Goal: Task Accomplishment & Management: Complete application form

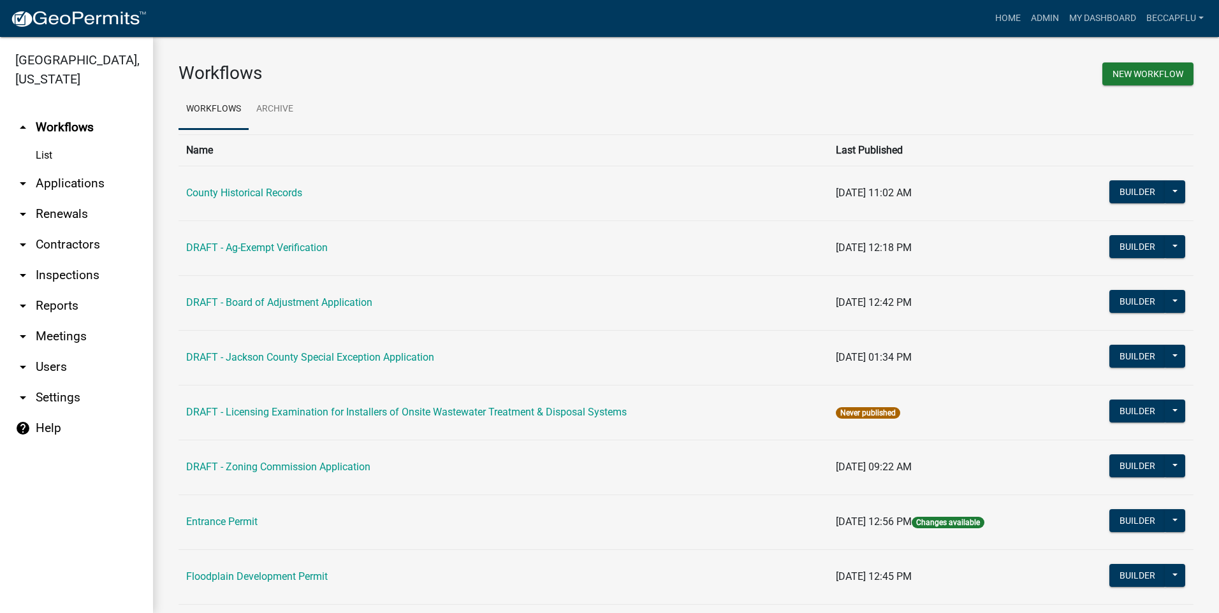
click at [60, 168] on link "arrow_drop_down Applications" at bounding box center [76, 183] width 153 height 31
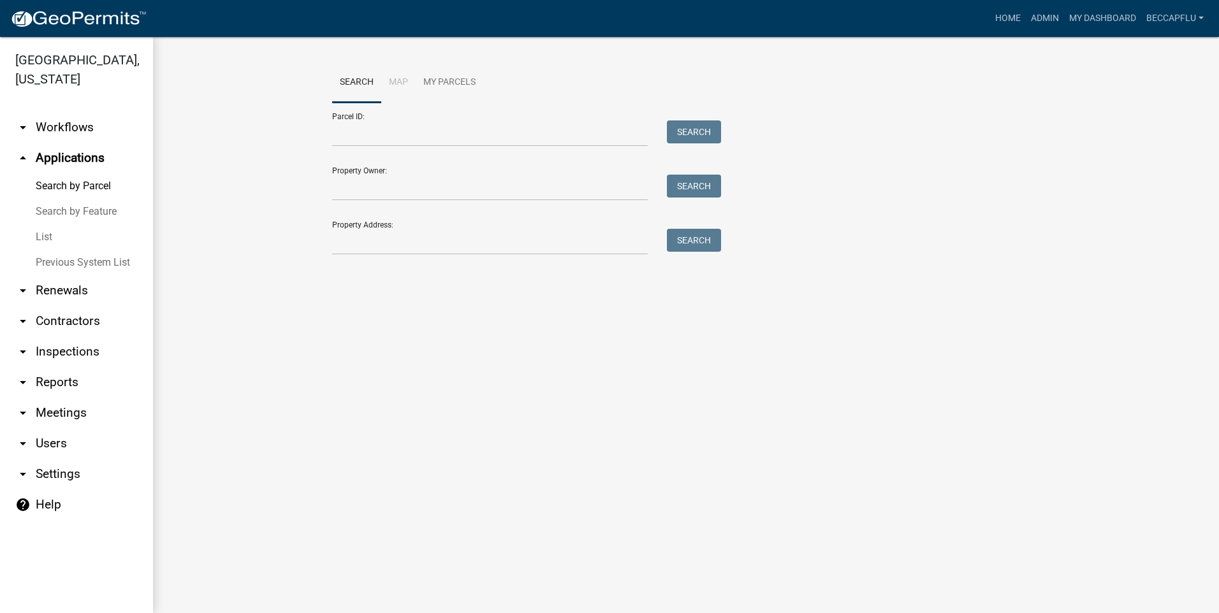
click at [46, 224] on link "List" at bounding box center [76, 237] width 153 height 26
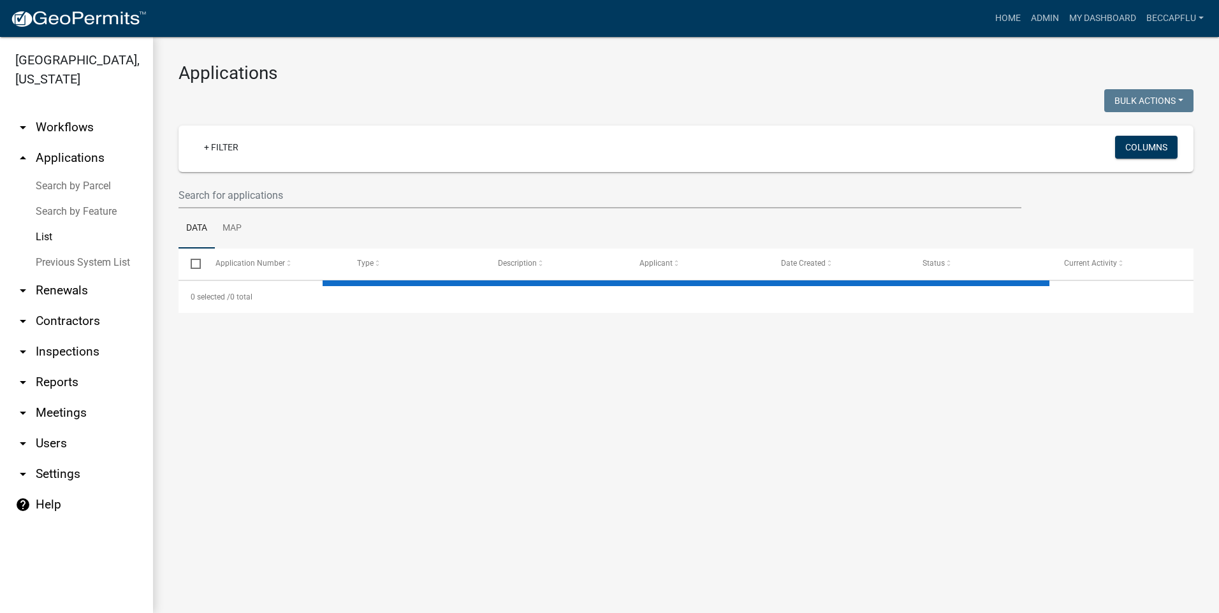
select select "3: 100"
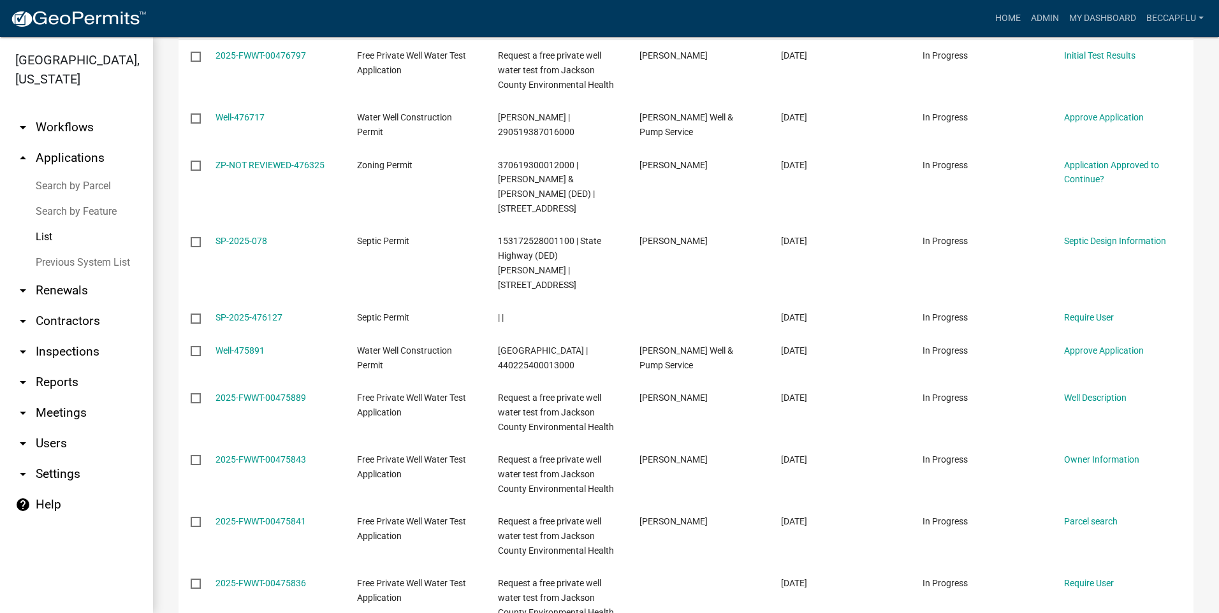
scroll to position [191, 0]
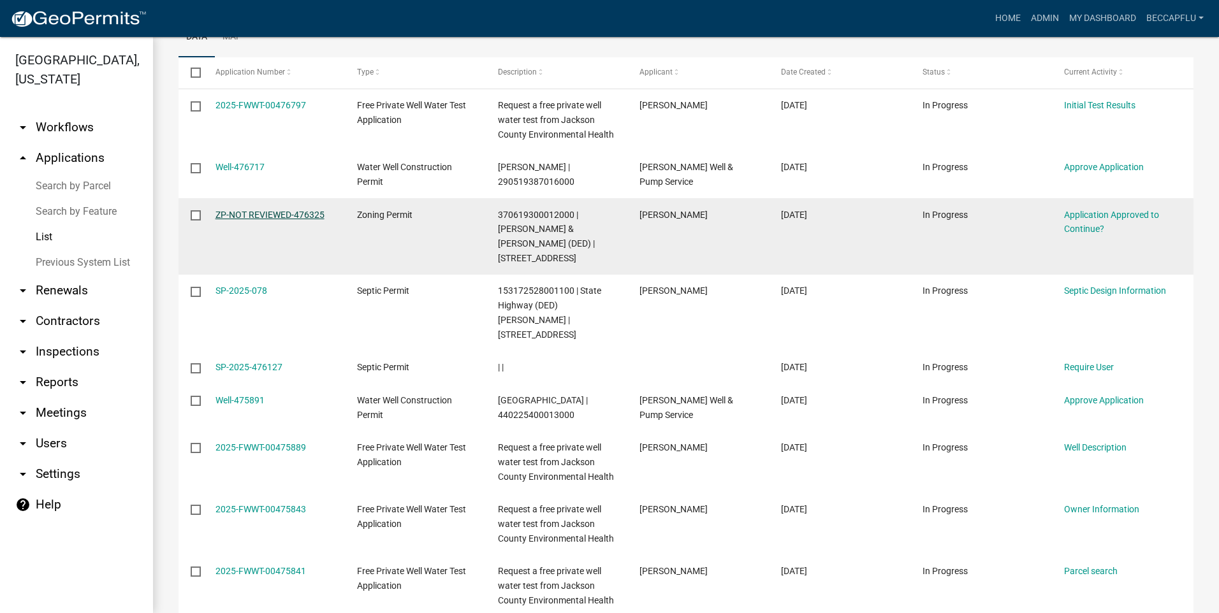
click at [264, 211] on link "ZP-NOT REVIEWED-476325" at bounding box center [270, 215] width 109 height 10
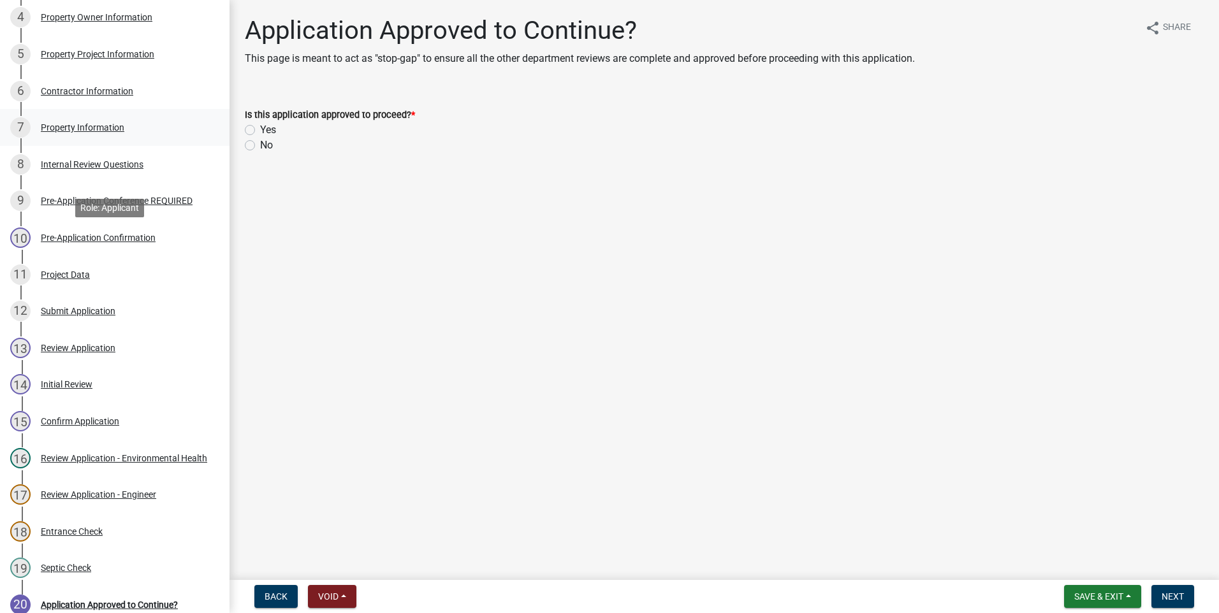
scroll to position [367, 0]
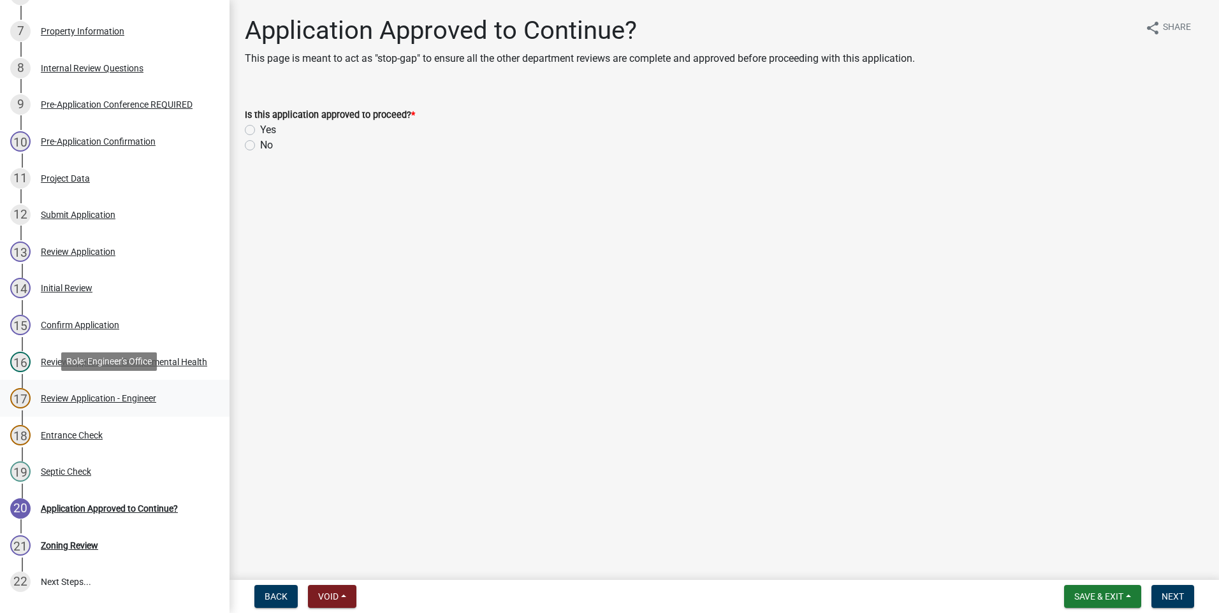
click at [97, 396] on div "Review Application - Engineer" at bounding box center [98, 398] width 115 height 9
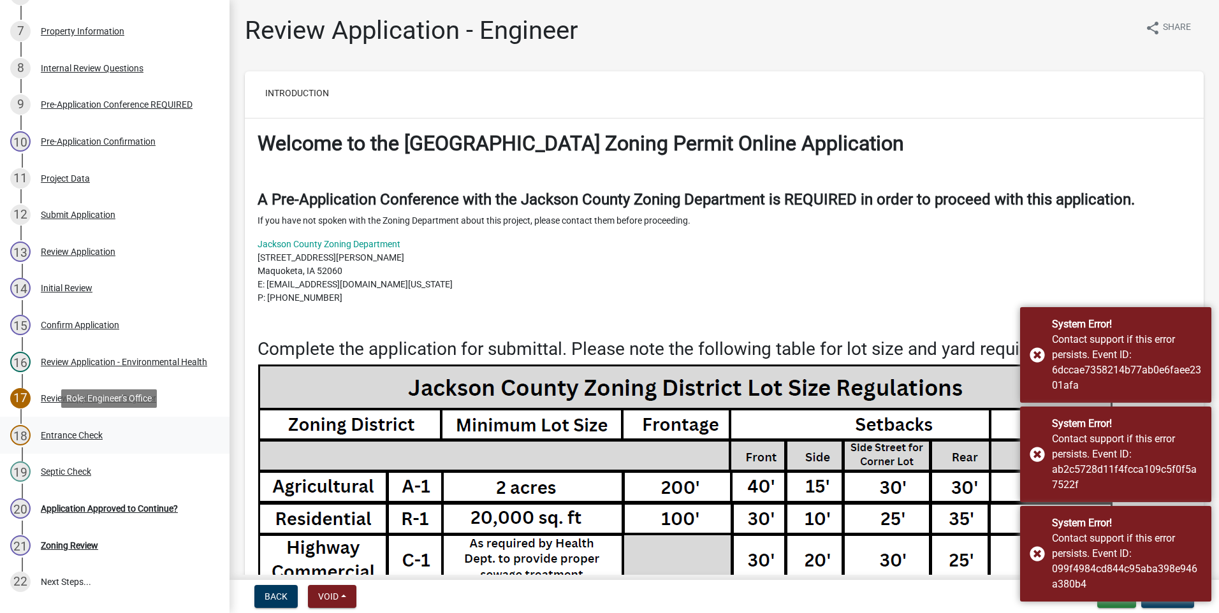
click at [82, 431] on div "Entrance Check" at bounding box center [72, 435] width 62 height 9
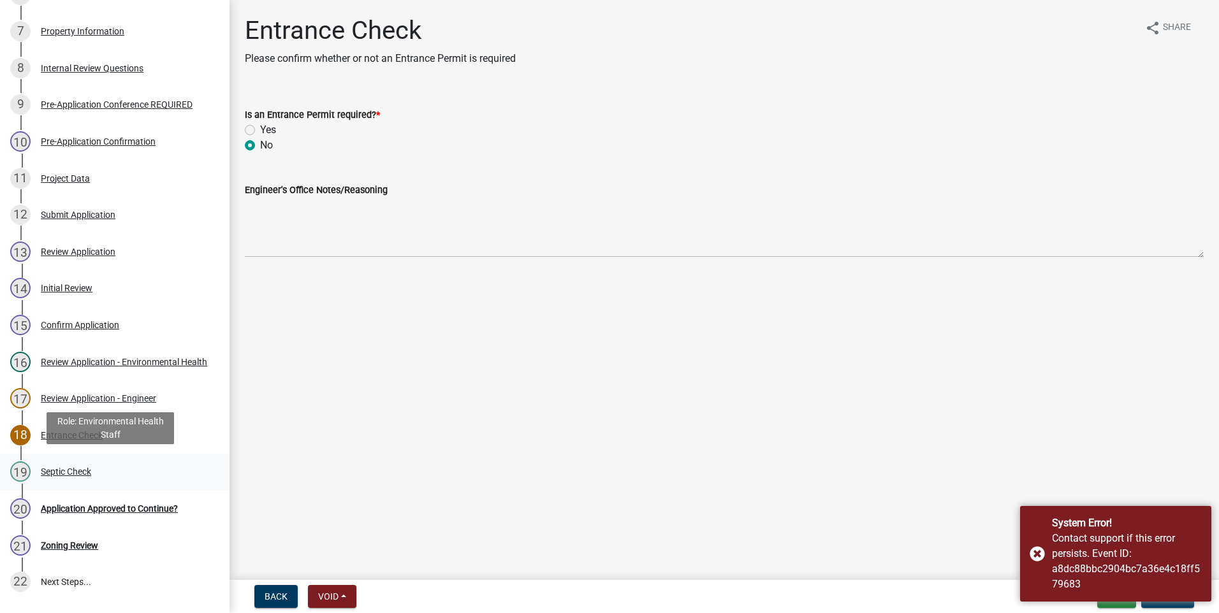
click at [66, 471] on div "Septic Check" at bounding box center [66, 471] width 50 height 9
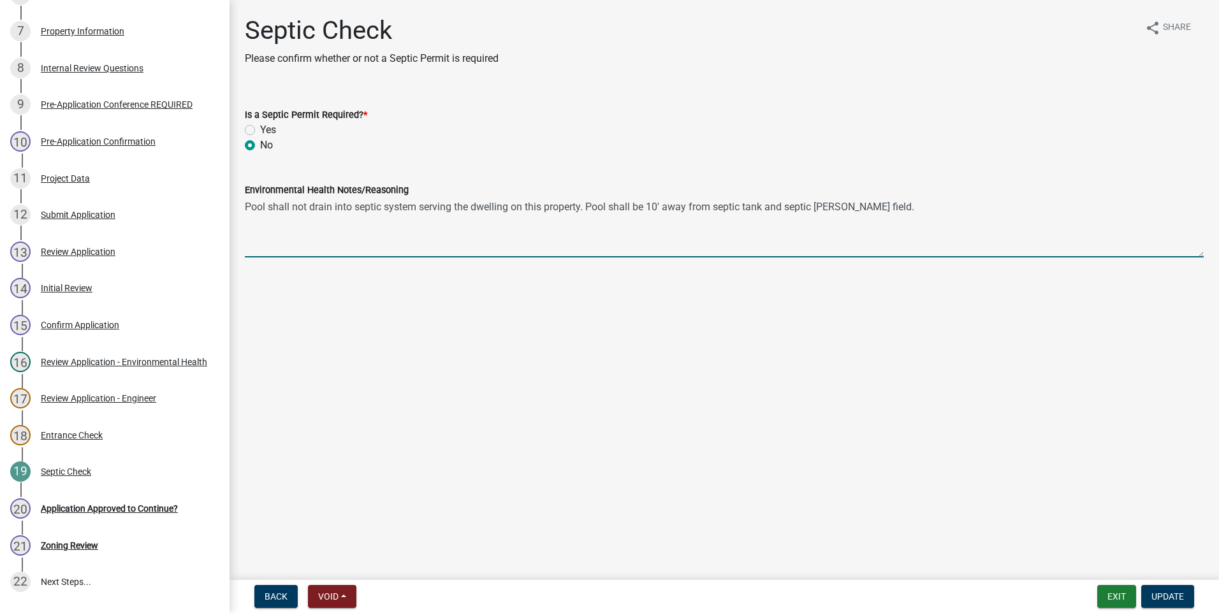
drag, startPoint x: 886, startPoint y: 201, endPoint x: 243, endPoint y: 214, distance: 643.4
click at [243, 214] on div "Environmental Health Notes/Reasoning Pool shall not drain into septic system se…" at bounding box center [724, 210] width 978 height 93
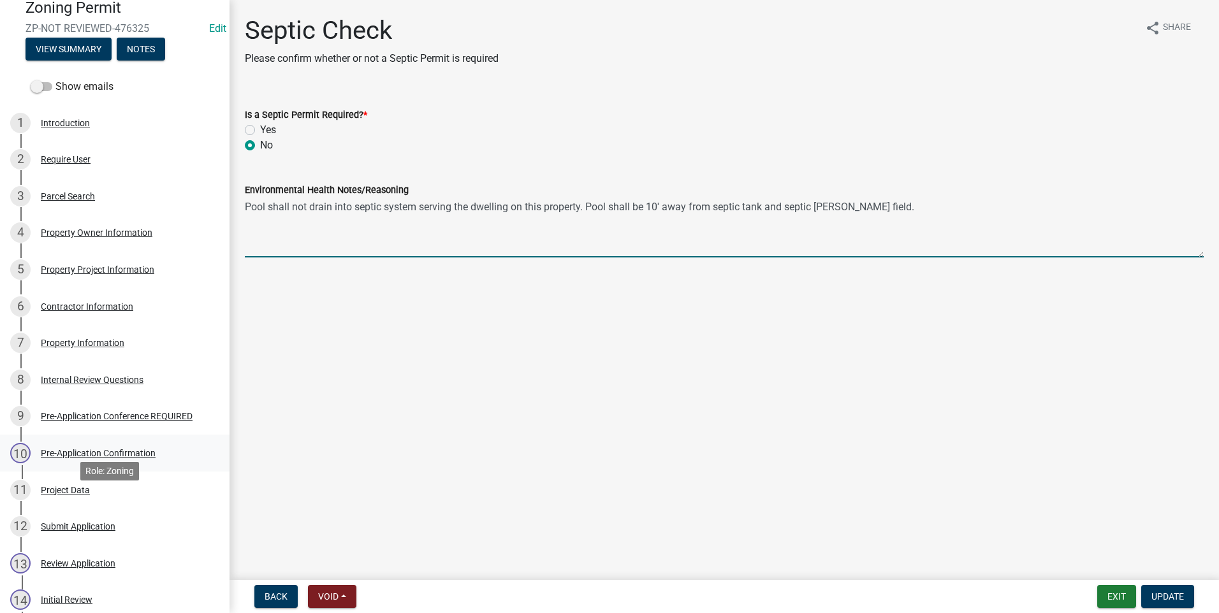
scroll to position [0, 0]
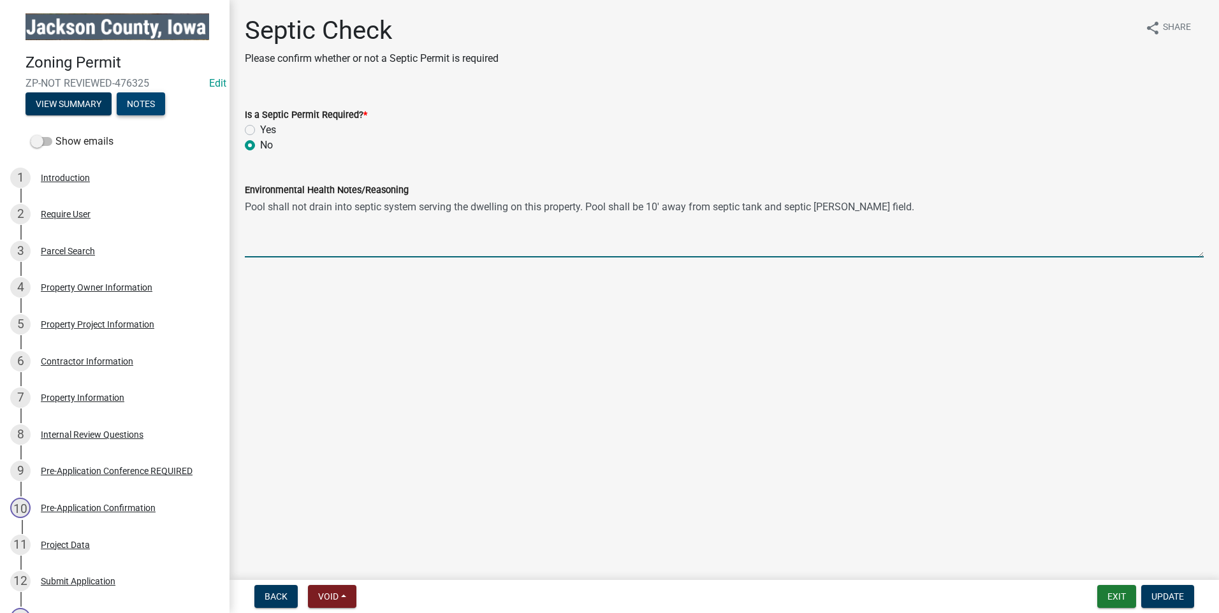
click at [131, 101] on button "Notes" at bounding box center [141, 103] width 48 height 23
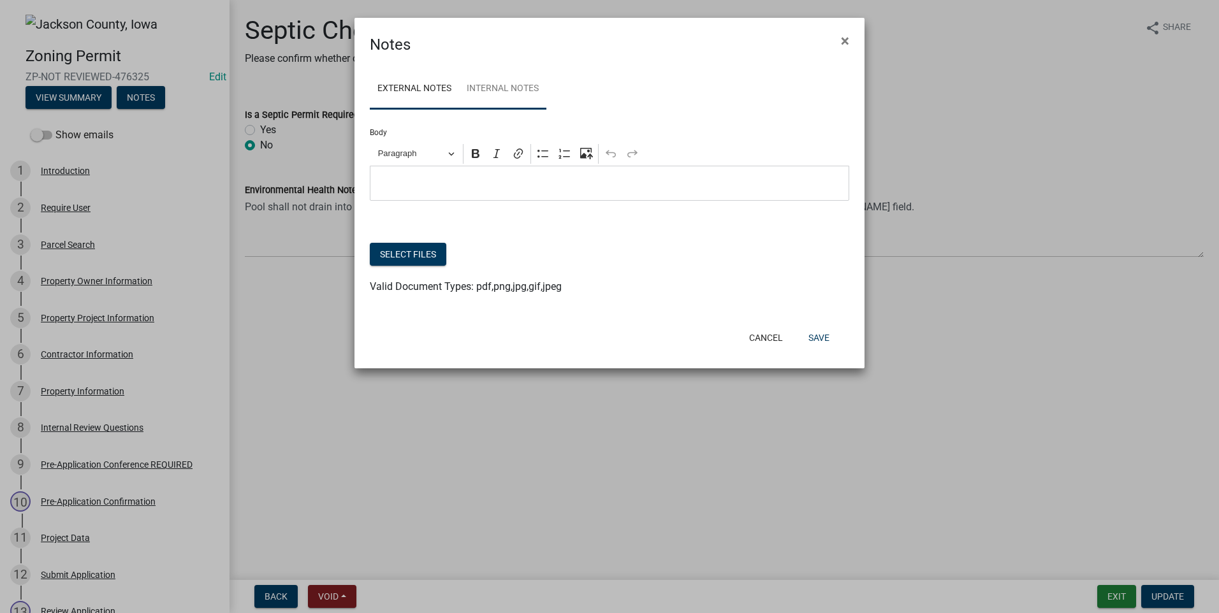
click at [499, 94] on link "Internal Notes" at bounding box center [502, 89] width 87 height 41
click at [402, 176] on p "Editor editing area: main. Press Alt+0 for help." at bounding box center [610, 183] width 466 height 15
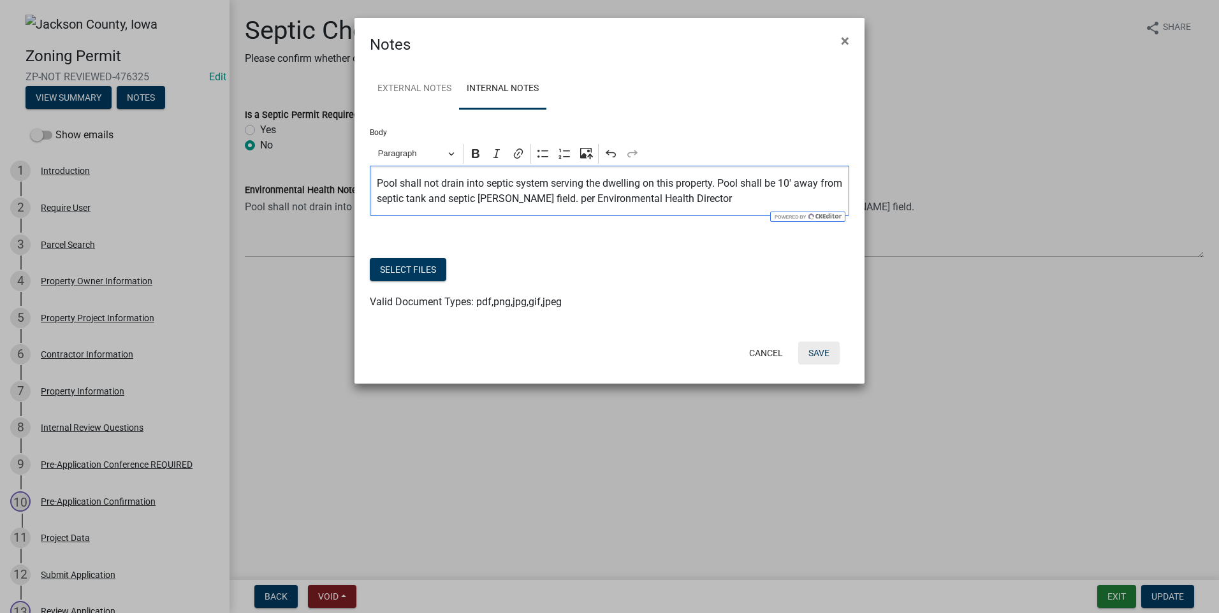
click at [821, 349] on button "Save" at bounding box center [818, 353] width 41 height 23
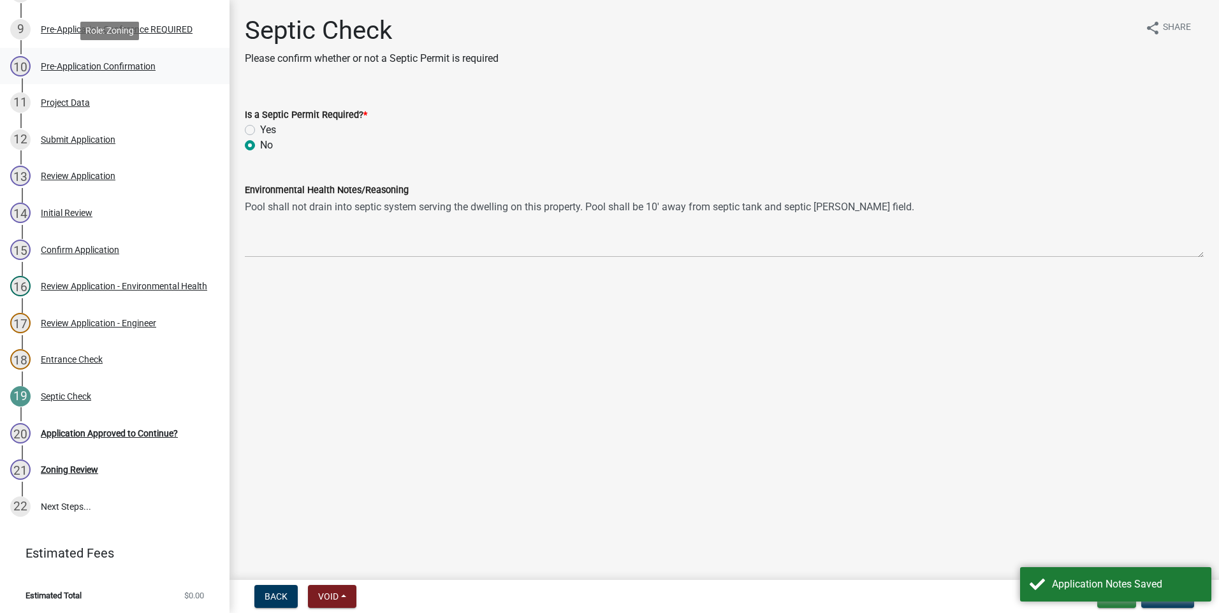
scroll to position [437, 0]
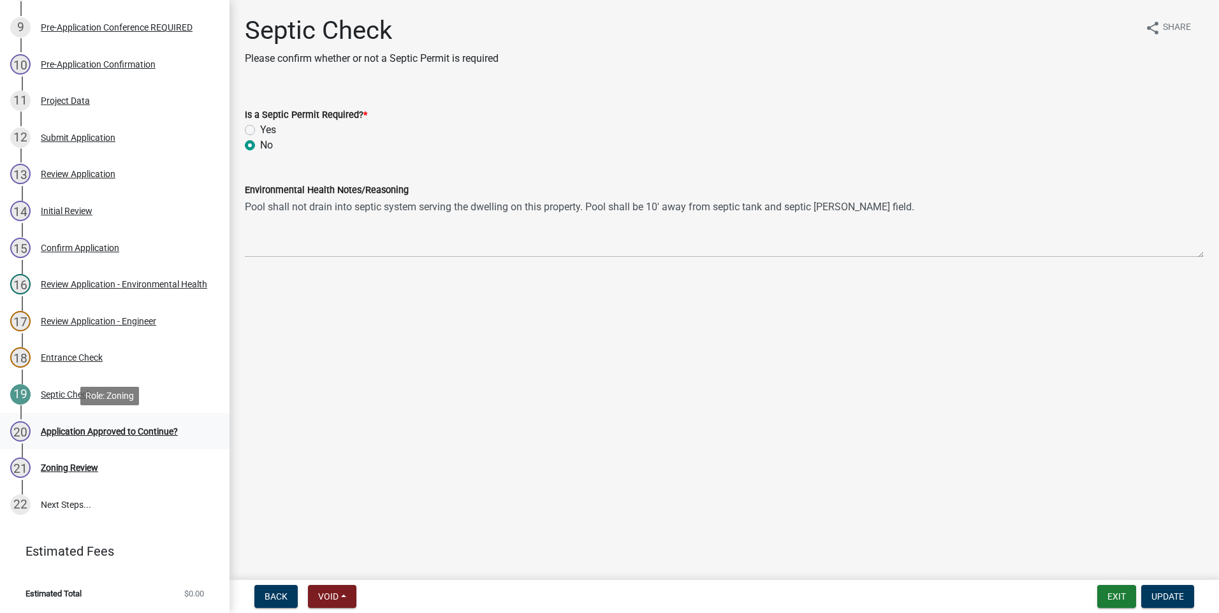
click at [98, 431] on div "Application Approved to Continue?" at bounding box center [109, 431] width 137 height 9
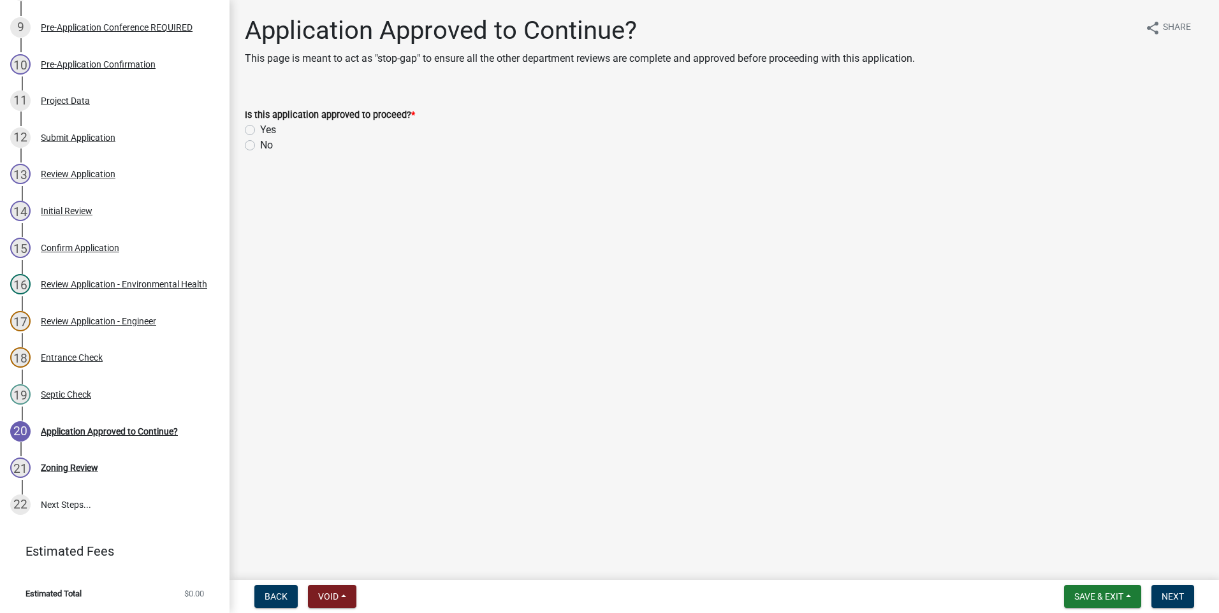
click at [260, 127] on label "Yes" at bounding box center [268, 129] width 16 height 15
click at [260, 127] on input "Yes" at bounding box center [264, 126] width 8 height 8
radio input "true"
click at [1176, 596] on span "Next" at bounding box center [1173, 597] width 22 height 10
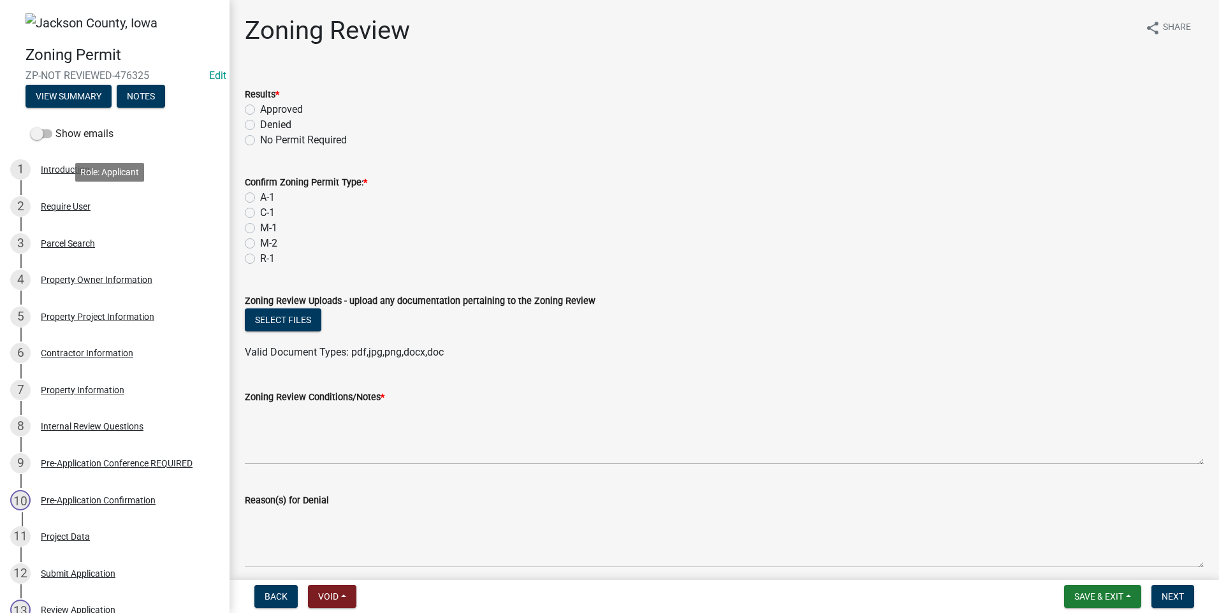
scroll to position [0, 0]
click at [260, 105] on label "Approved" at bounding box center [281, 109] width 43 height 15
click at [260, 105] on input "Approved" at bounding box center [264, 106] width 8 height 8
radio input "true"
click at [260, 194] on label "A-1" at bounding box center [267, 197] width 15 height 15
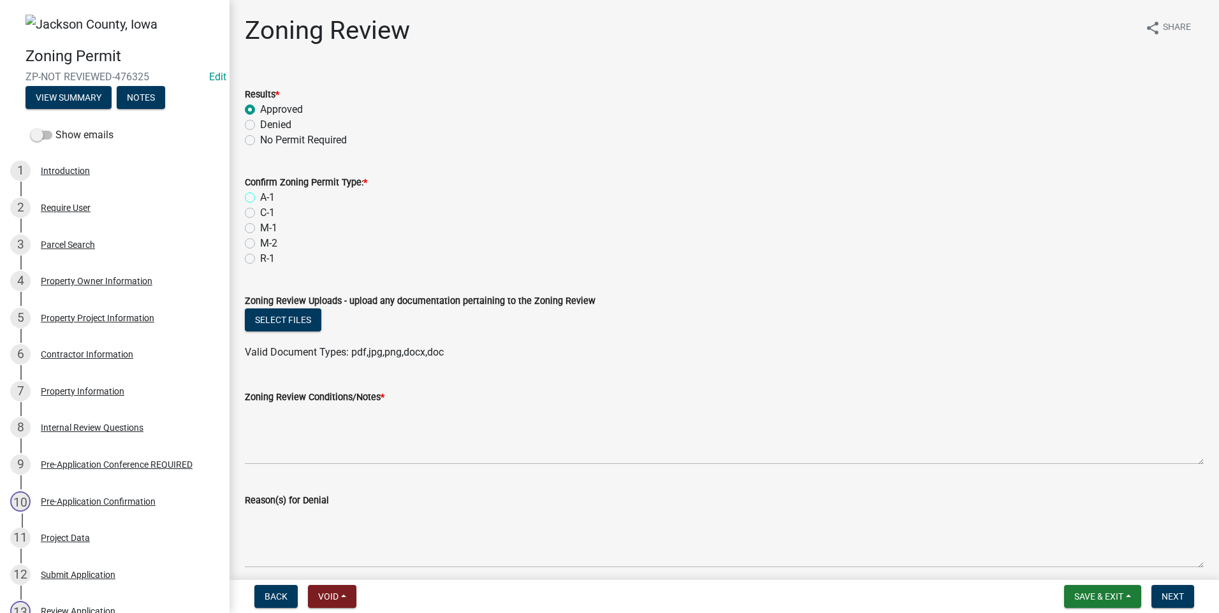
click at [260, 194] on input "A-1" at bounding box center [264, 194] width 8 height 8
radio input "true"
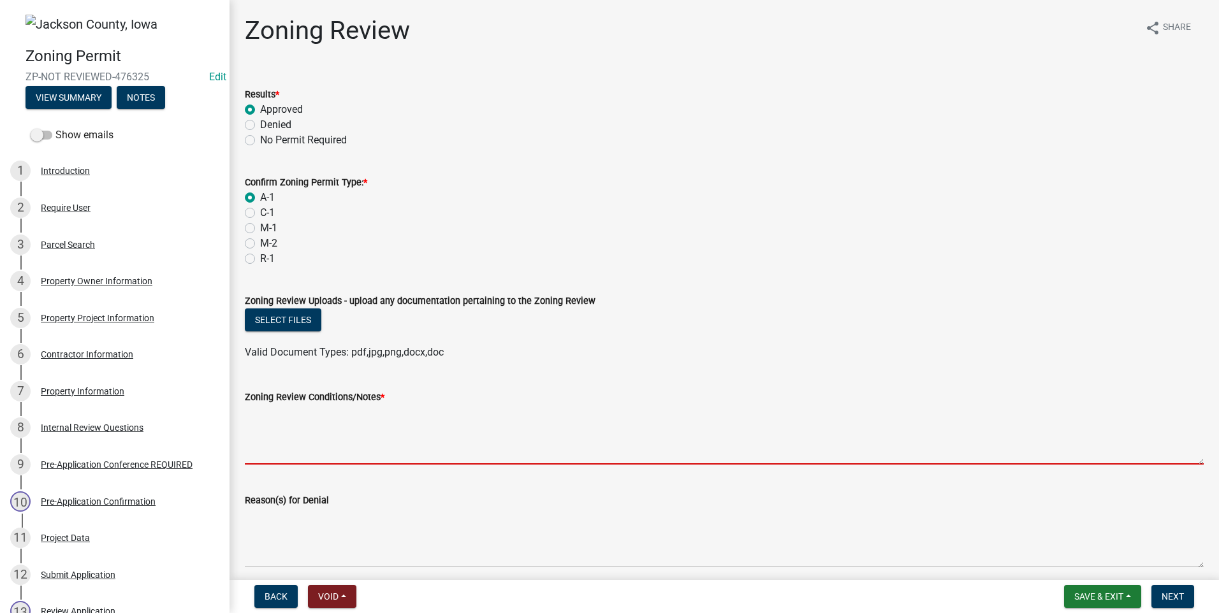
click at [296, 442] on textarea "Zoning Review Conditions/Notes *" at bounding box center [724, 435] width 959 height 60
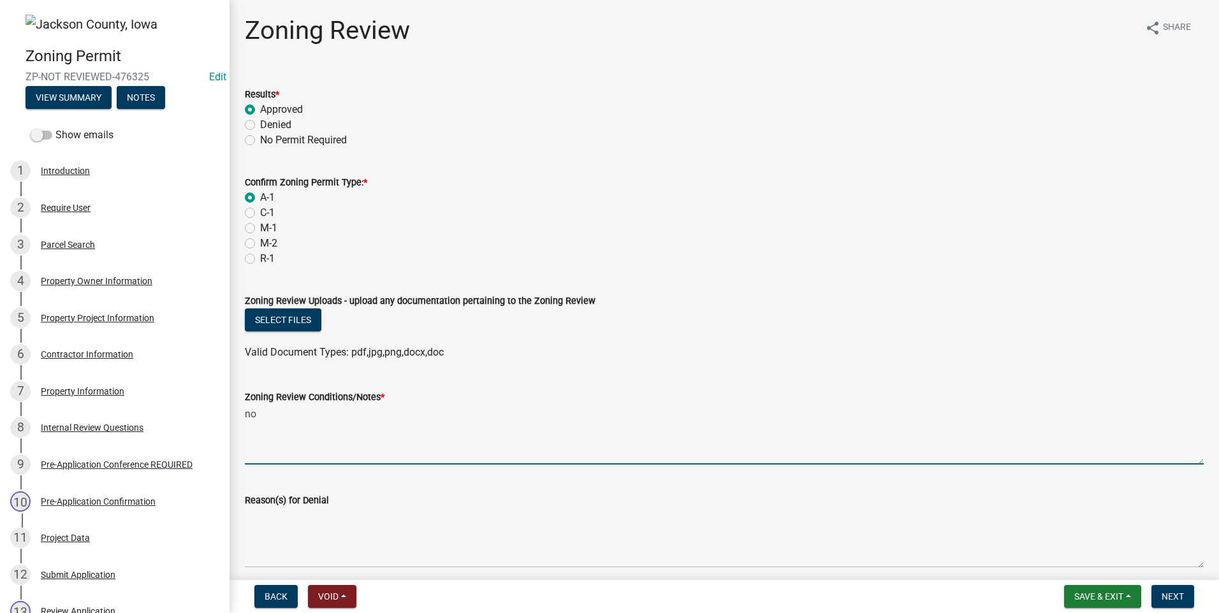
type textarea "n"
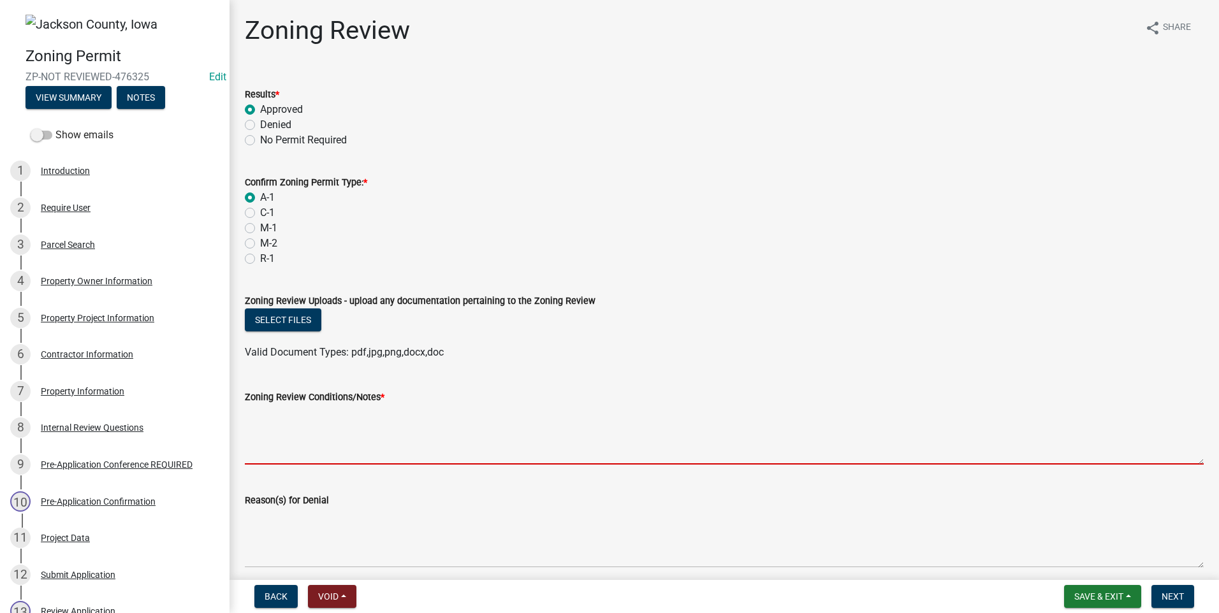
paste textarea "Pool shall not drain into septic system serving the dwelling on this property. …"
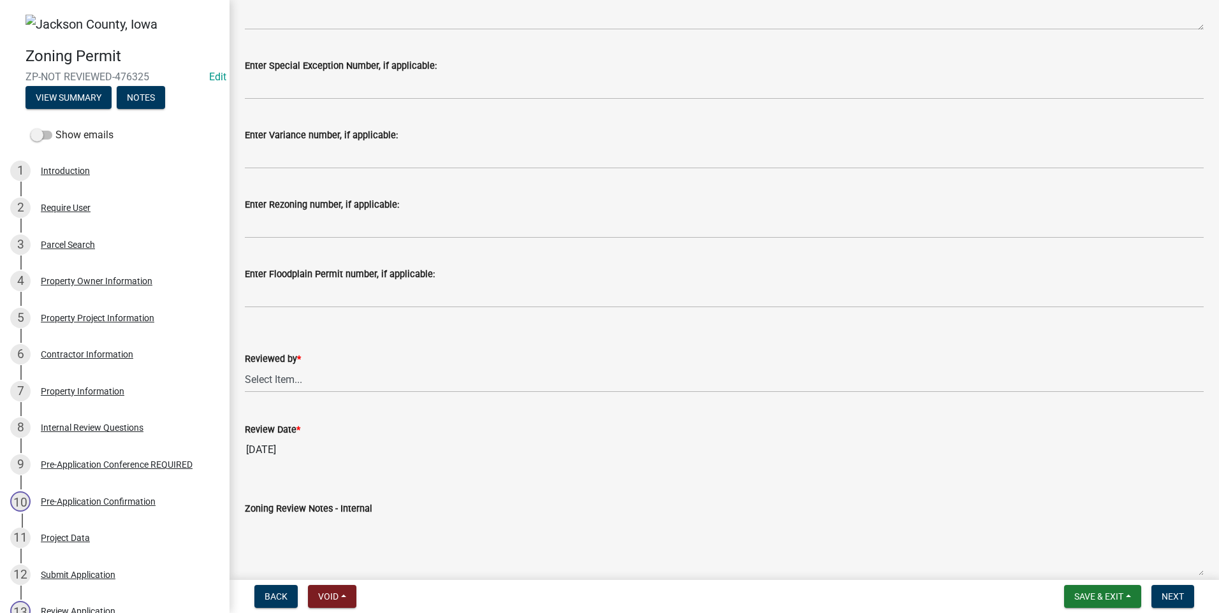
scroll to position [574, 0]
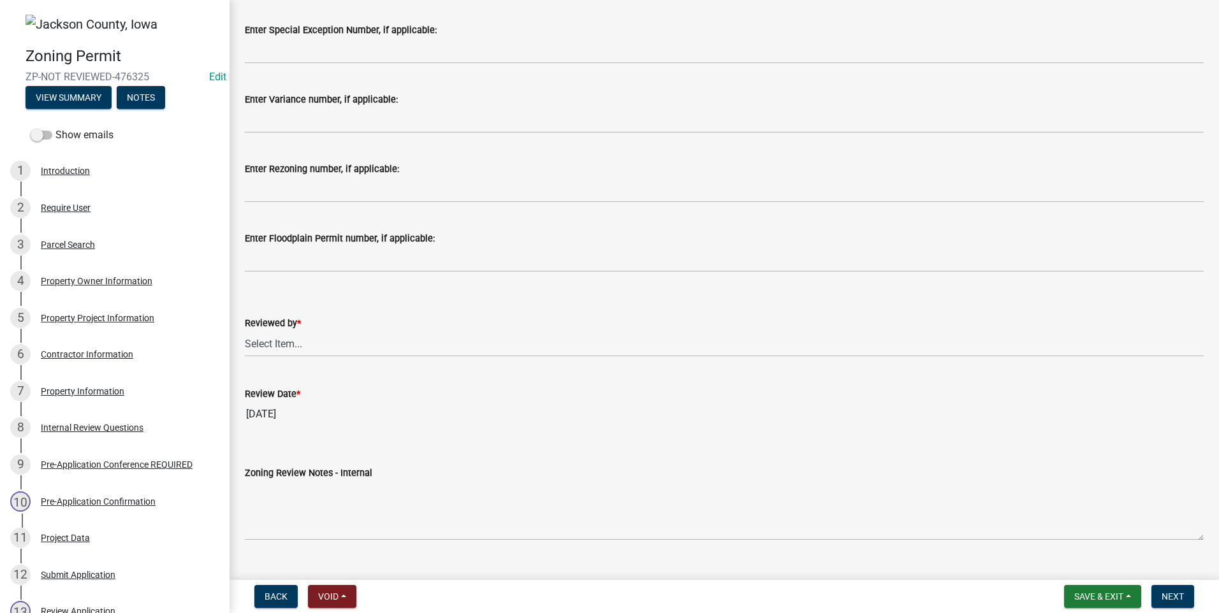
type textarea "Pool shall not drain into septic system serving the dwelling on this property. …"
click at [289, 341] on select "Select Item... [PERSON_NAME] [PERSON_NAME]" at bounding box center [724, 344] width 959 height 26
click at [245, 331] on select "Select Item... [PERSON_NAME] [PERSON_NAME]" at bounding box center [724, 344] width 959 height 26
select select "77566a22-3166-4b37-8908-87d733ae0ca1"
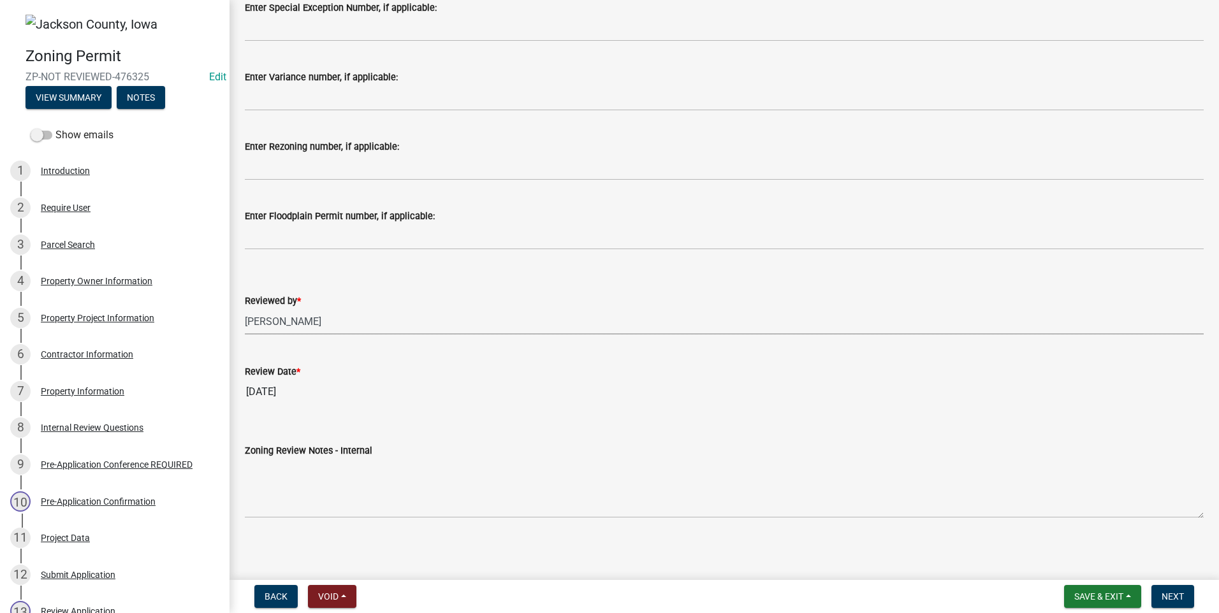
scroll to position [599, 0]
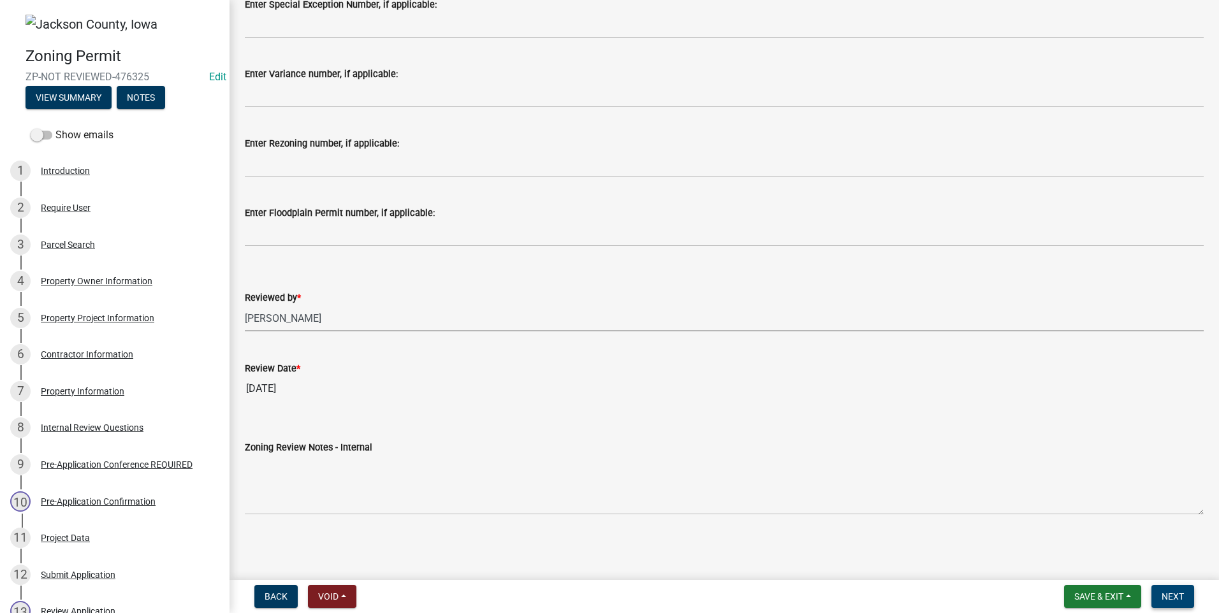
click at [1176, 599] on span "Next" at bounding box center [1173, 597] width 22 height 10
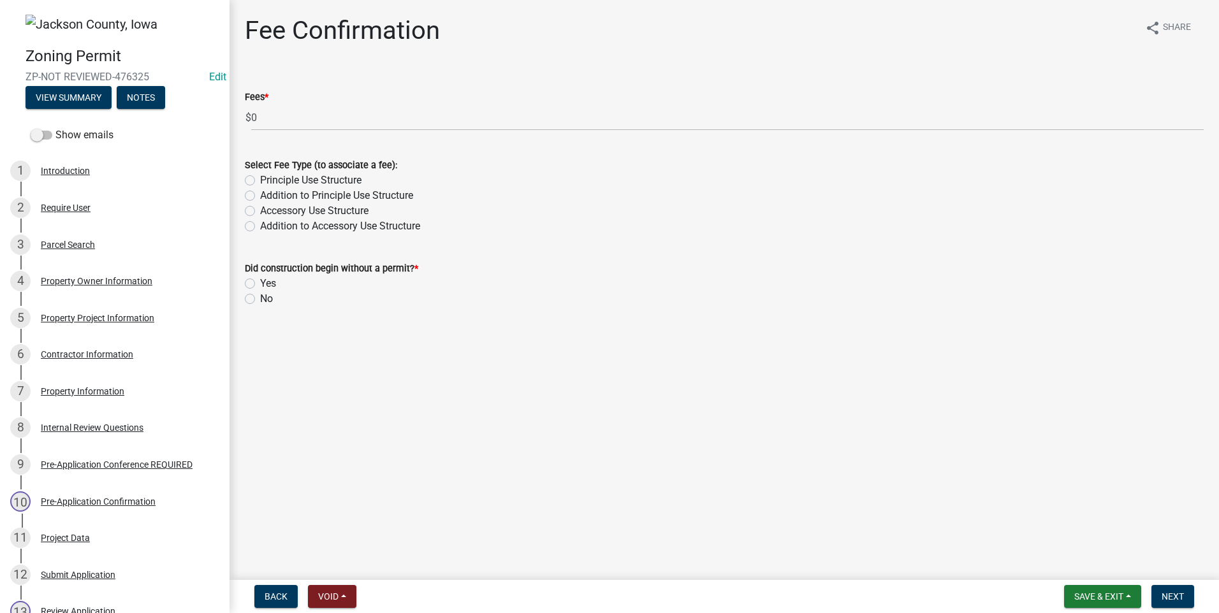
click at [260, 208] on label "Accessory Use Structure" at bounding box center [314, 210] width 108 height 15
click at [260, 208] on input "Accessory Use Structure" at bounding box center [264, 207] width 8 height 8
radio input "true"
click at [260, 298] on label "No" at bounding box center [266, 298] width 13 height 15
click at [260, 298] on input "No" at bounding box center [264, 295] width 8 height 8
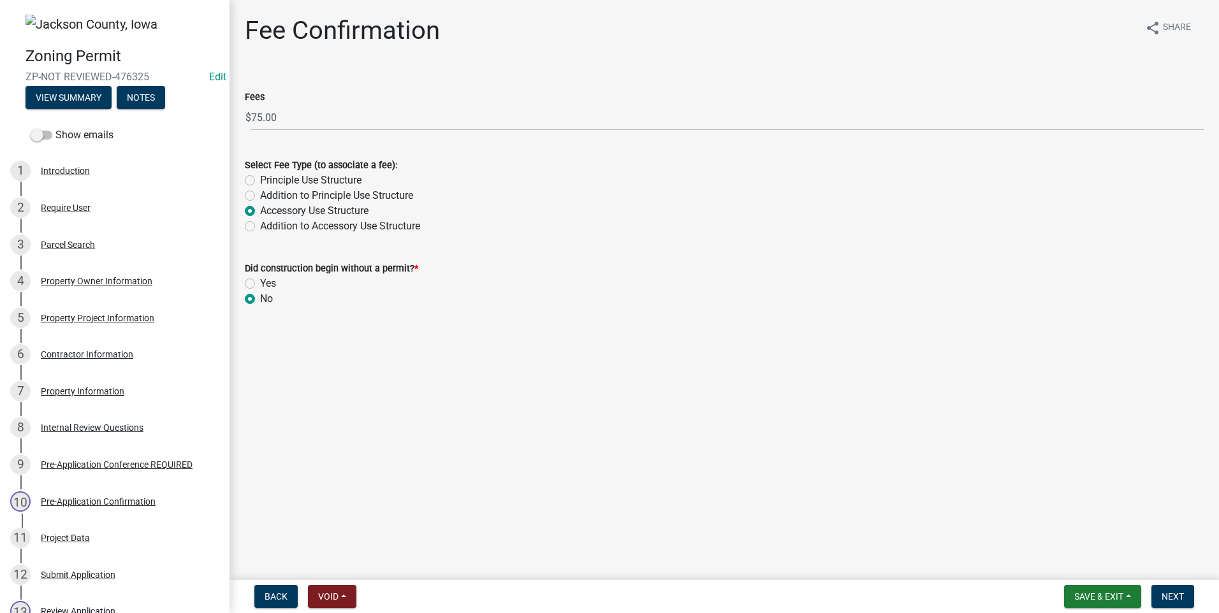
radio input "true"
click at [1170, 600] on span "Next" at bounding box center [1173, 597] width 22 height 10
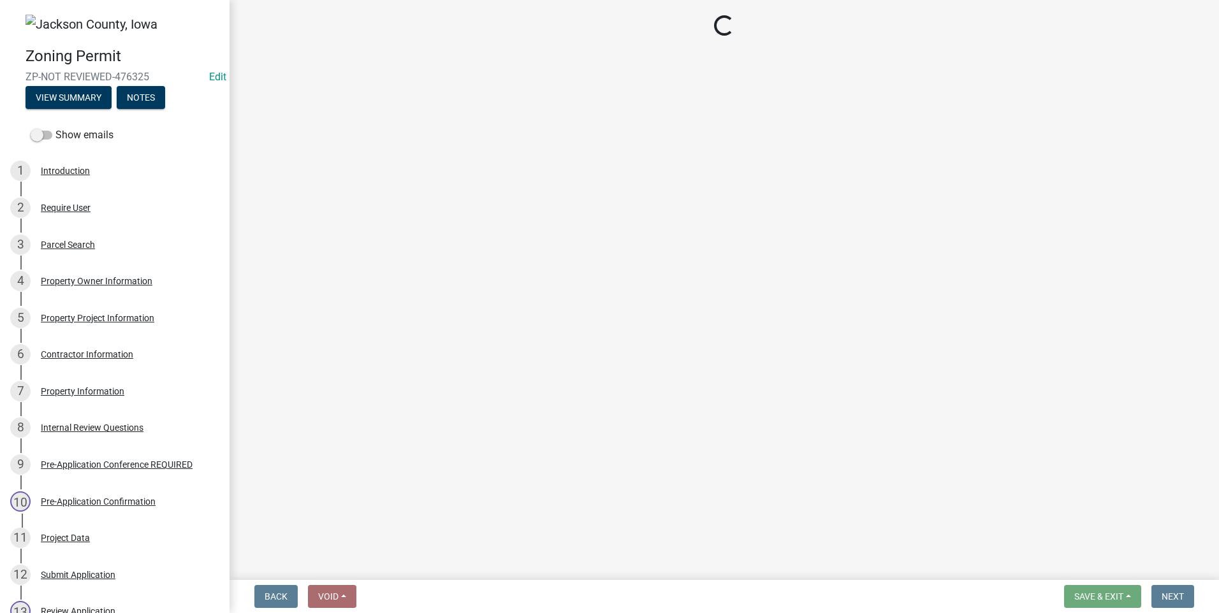
select select "3: 3"
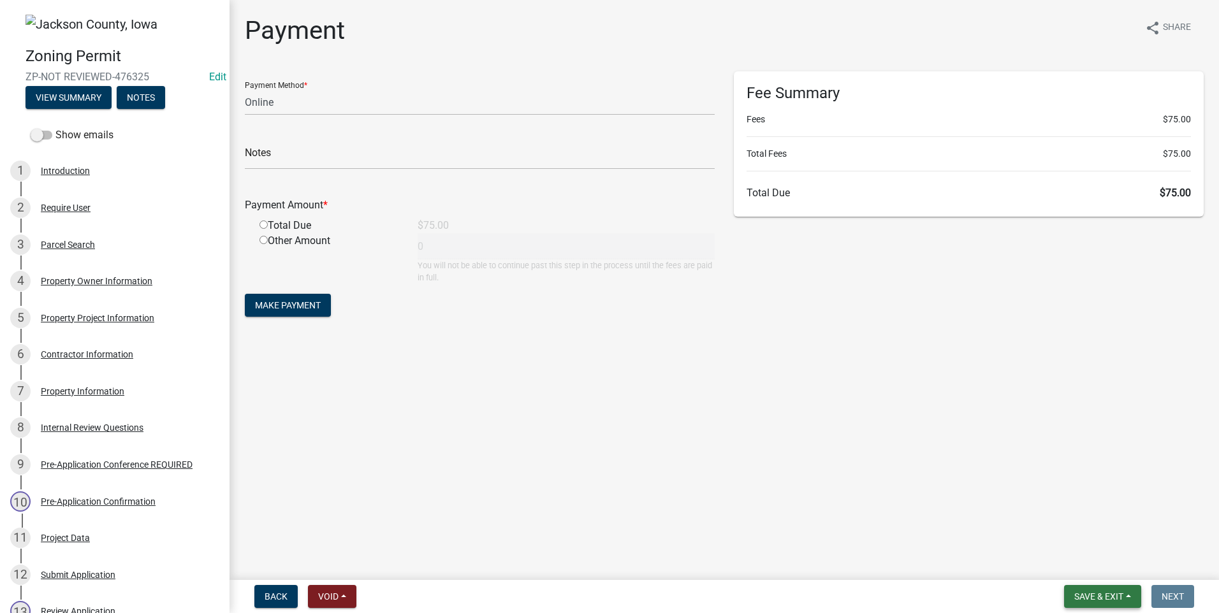
click at [1113, 594] on span "Save & Exit" at bounding box center [1098, 597] width 49 height 10
click at [1089, 564] on button "Save & Exit" at bounding box center [1090, 563] width 102 height 31
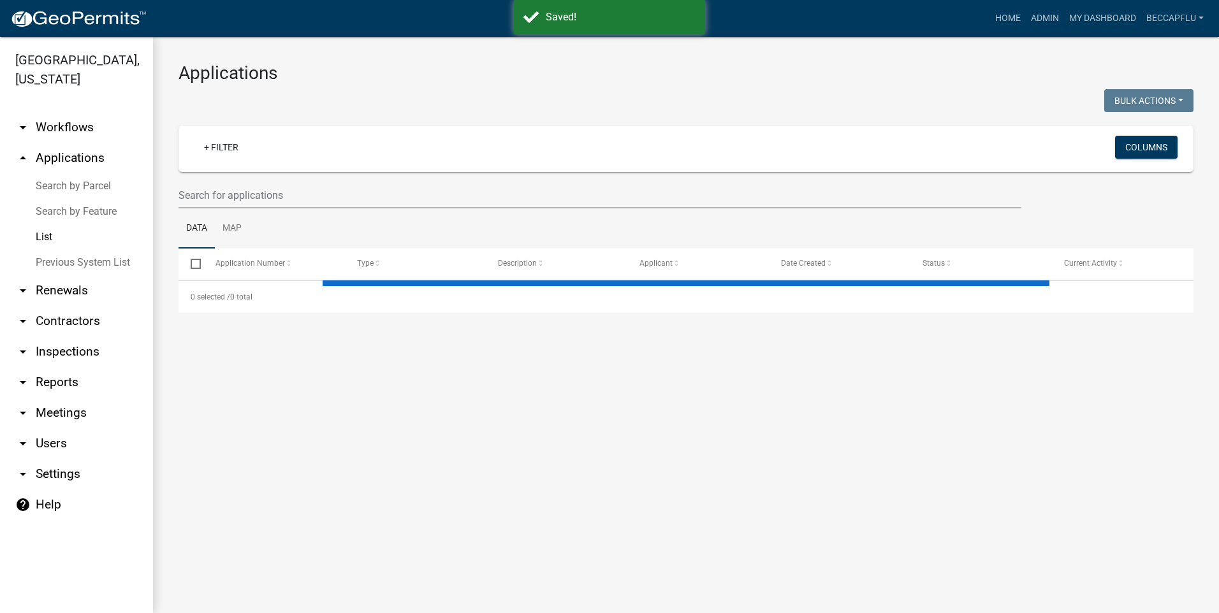
select select "3: 100"
